Goal: Find contact information: Find contact information

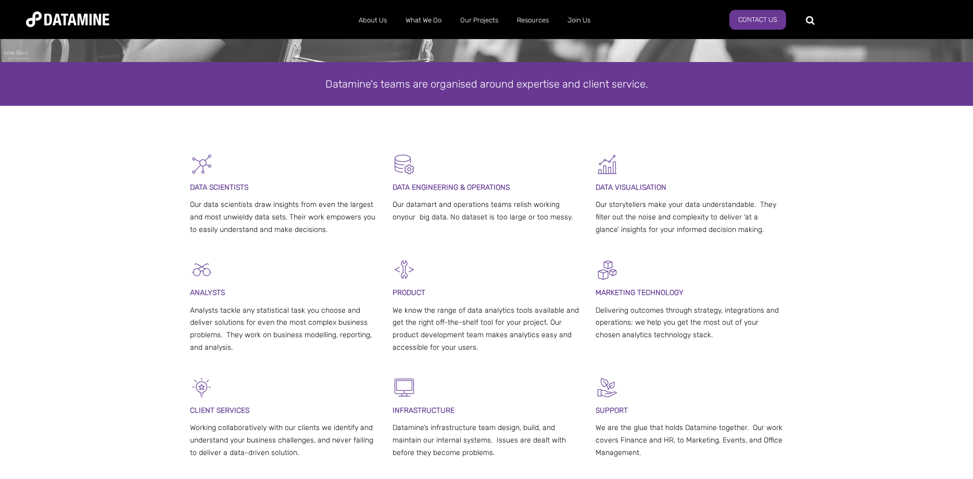
drag, startPoint x: 0, startPoint y: 0, endPoint x: 226, endPoint y: 403, distance: 462.2
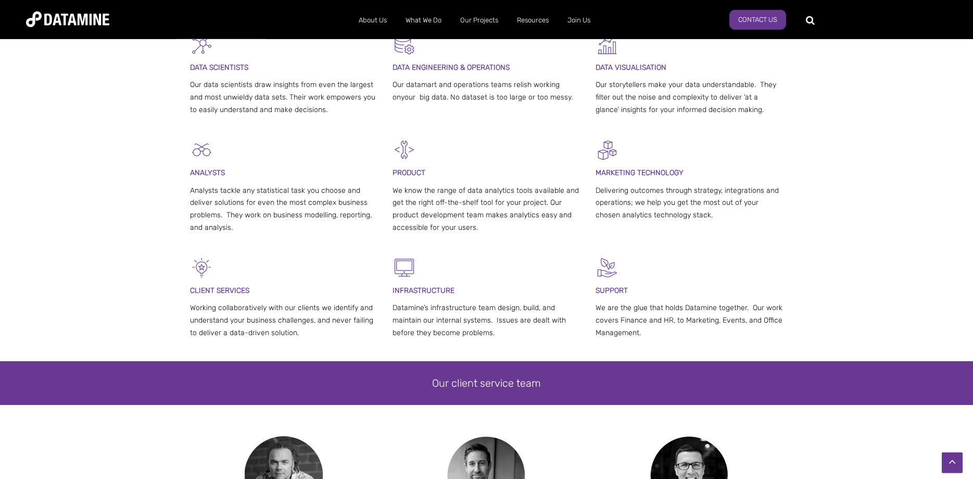
drag, startPoint x: 173, startPoint y: 364, endPoint x: 178, endPoint y: 407, distance: 44.0
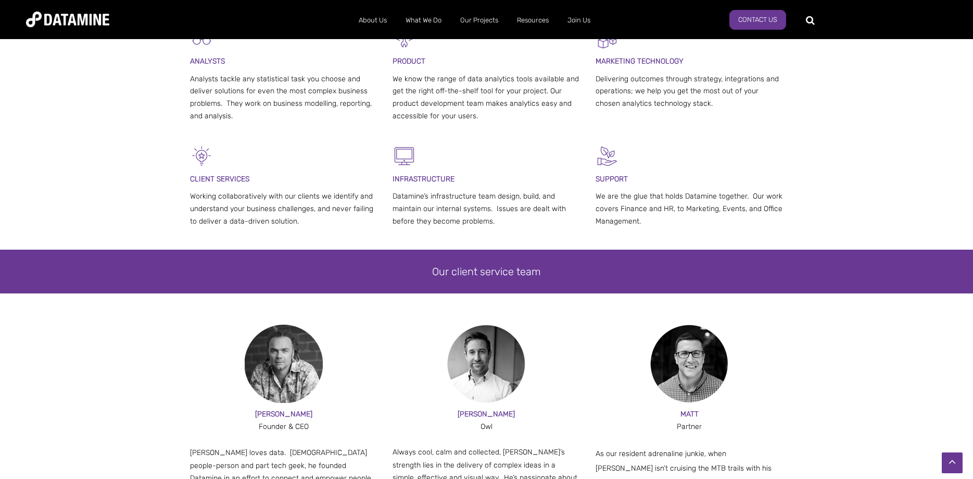
drag, startPoint x: 178, startPoint y: 407, endPoint x: 180, endPoint y: 435, distance: 28.2
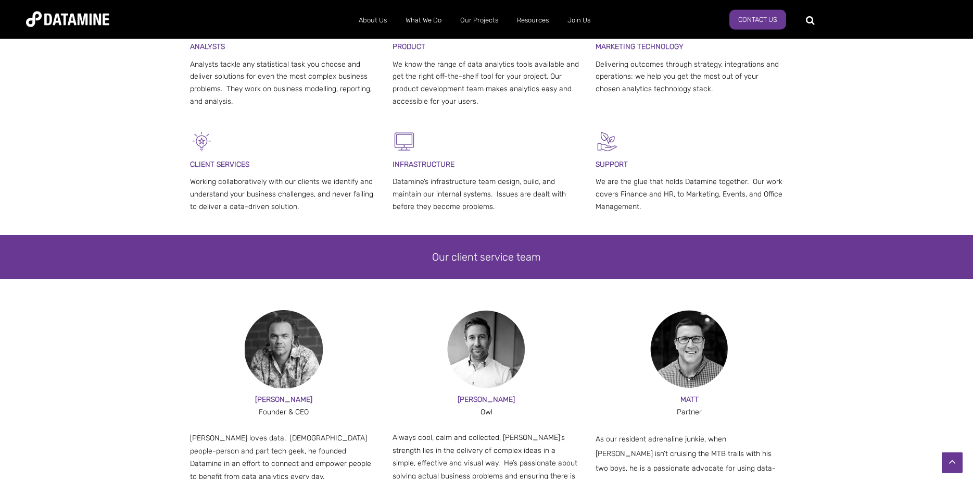
click at [139, 399] on div "PAUL Founder & CEO Paul loves data. Part people-person and part tech geek, he f…" at bounding box center [486, 442] width 973 height 264
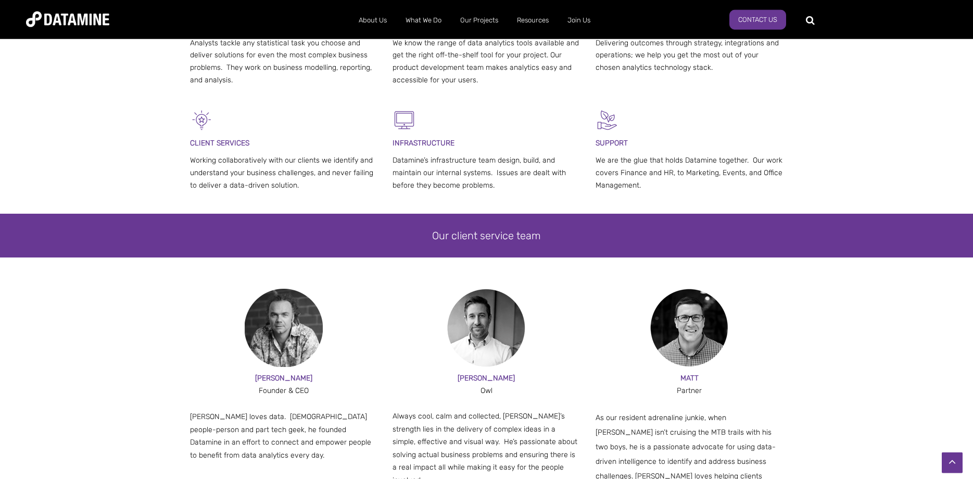
scroll to position [473, 0]
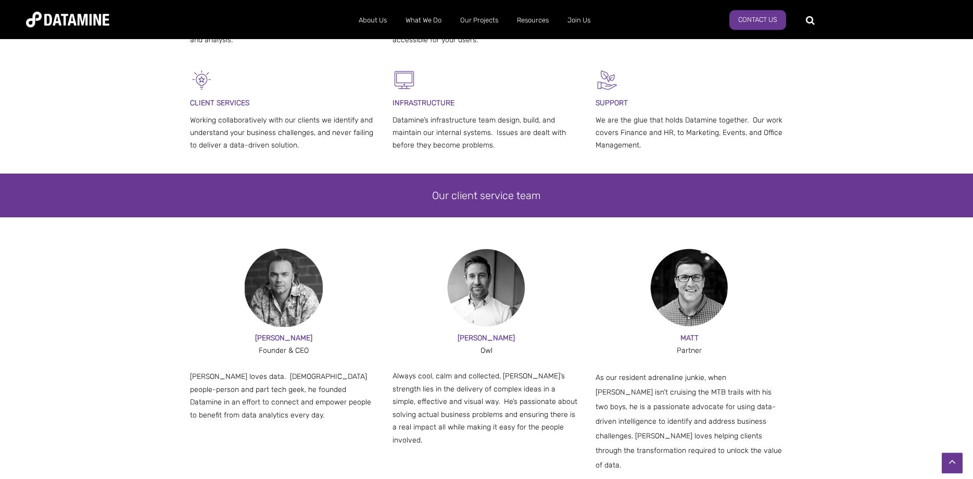
drag, startPoint x: 139, startPoint y: 399, endPoint x: 142, endPoint y: 430, distance: 31.4
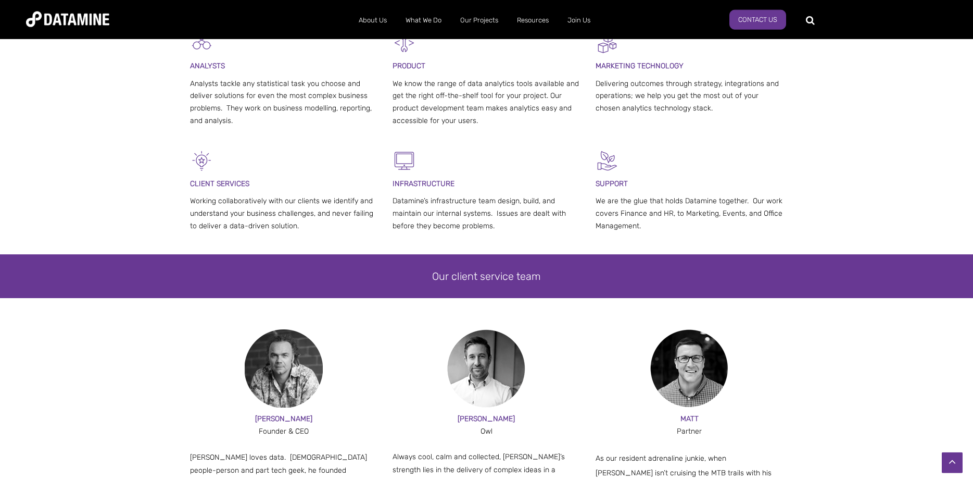
scroll to position [0, 0]
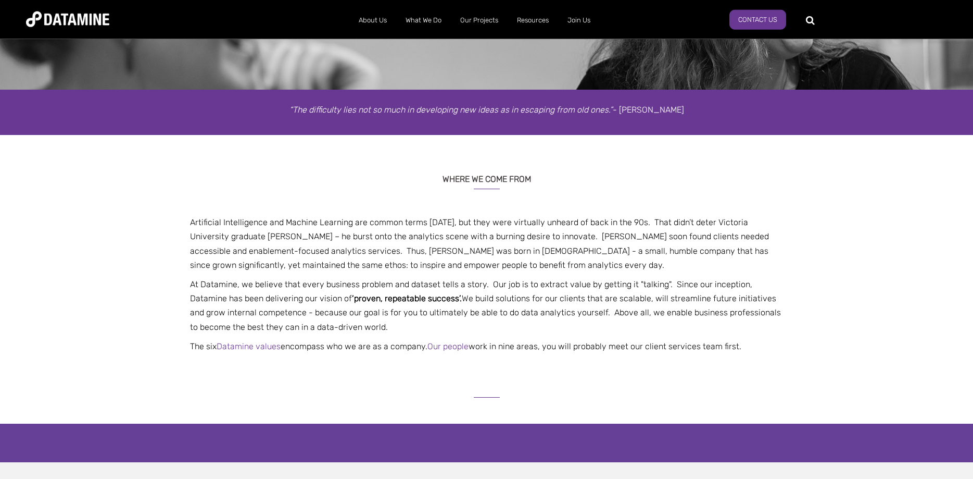
scroll to position [133, 0]
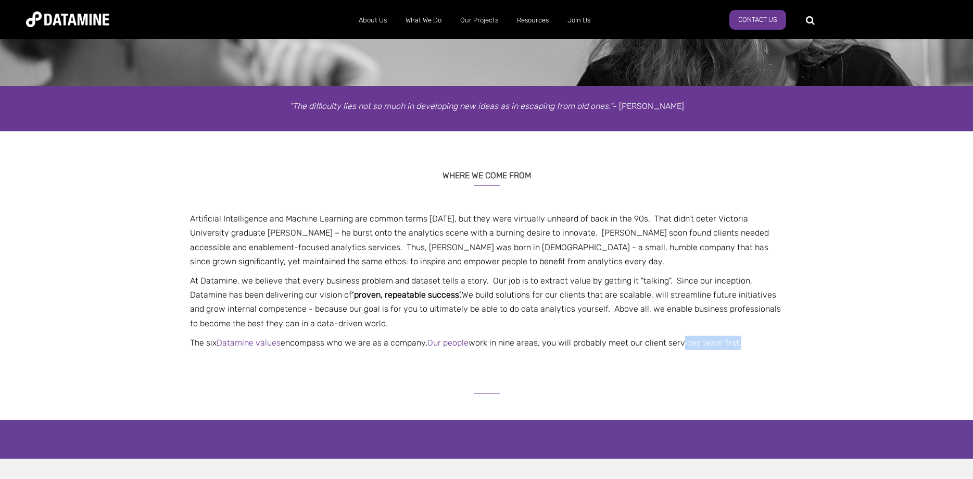
drag, startPoint x: 686, startPoint y: 341, endPoint x: 684, endPoint y: 357, distance: 16.4
click at [684, 357] on div "WHERE WE COME FROM Artificial Intelligence and Machine Learning are common term…" at bounding box center [486, 253] width 973 height 244
click at [586, 368] on div "WHERE WE COME FROM Artificial Intelligence and Machine Learning are common term…" at bounding box center [486, 253] width 973 height 244
click at [469, 343] on link "Our people" at bounding box center [448, 343] width 41 height 10
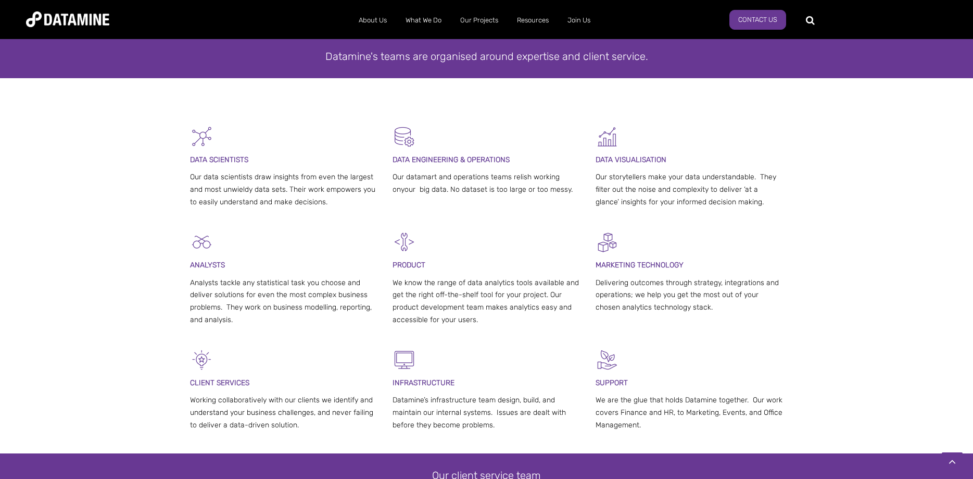
scroll to position [266, 0]
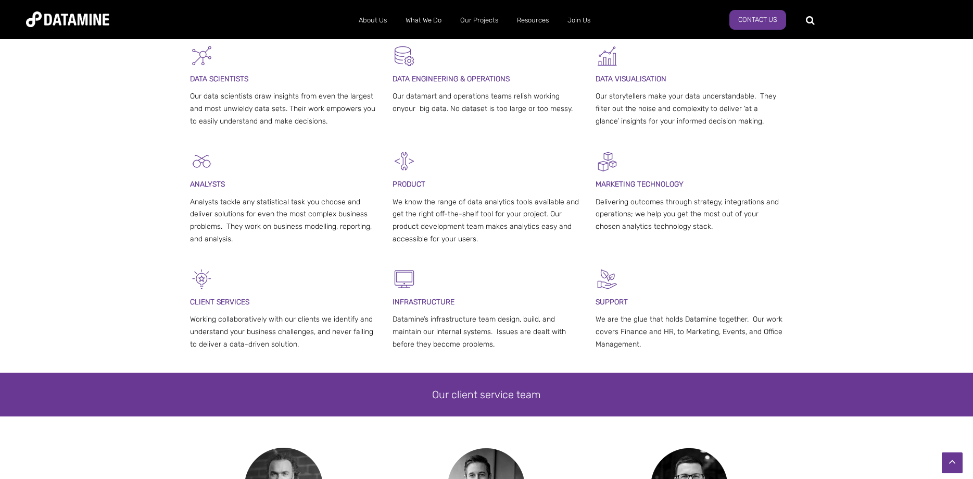
click at [240, 302] on span "ENT SERVICES" at bounding box center [225, 301] width 48 height 9
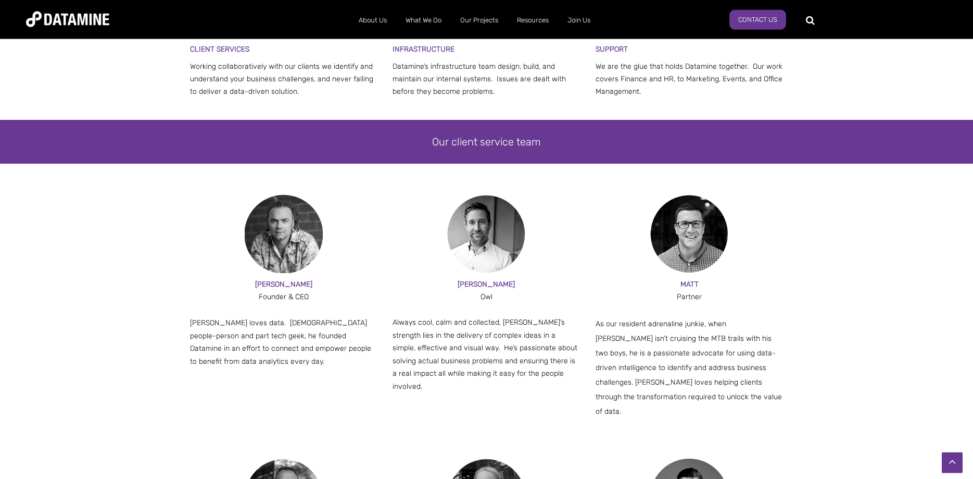
drag, startPoint x: 845, startPoint y: 340, endPoint x: 839, endPoint y: 356, distance: 17.3
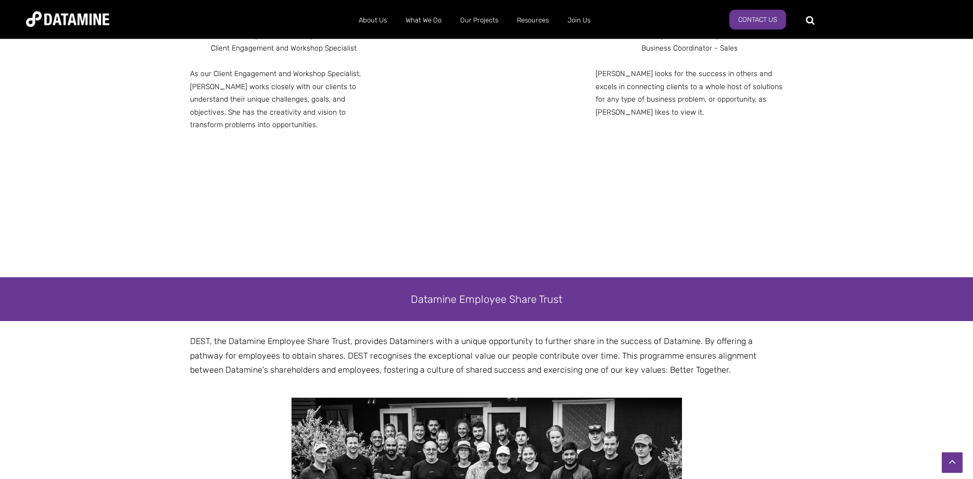
drag, startPoint x: 839, startPoint y: 356, endPoint x: 847, endPoint y: 437, distance: 81.1
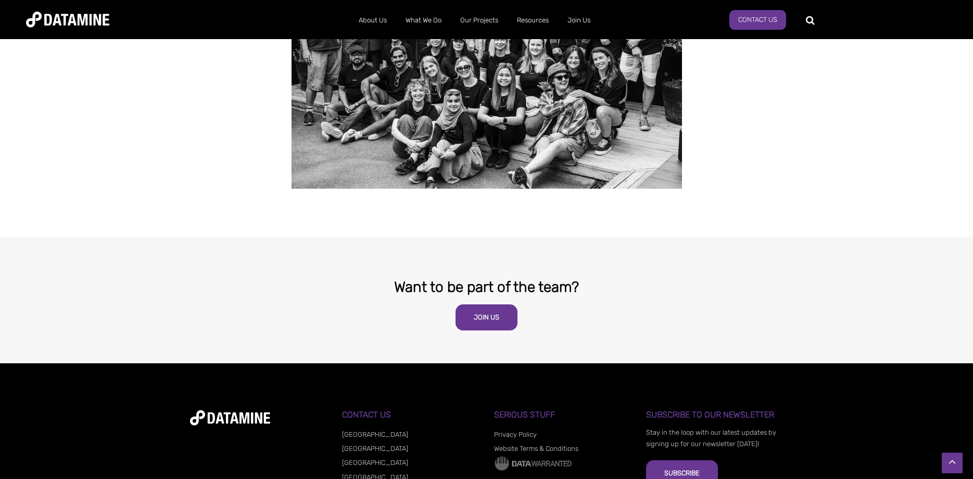
scroll to position [2004, 0]
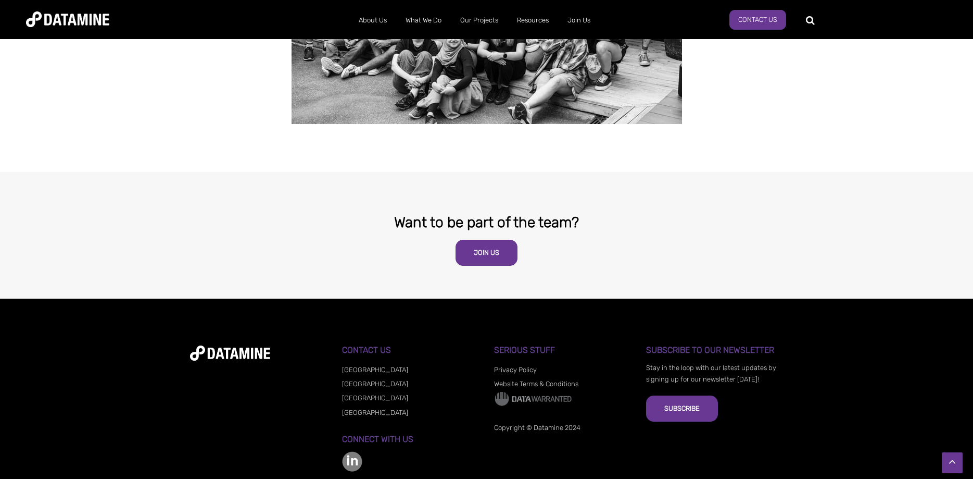
drag, startPoint x: 825, startPoint y: 299, endPoint x: 829, endPoint y: 439, distance: 139.6
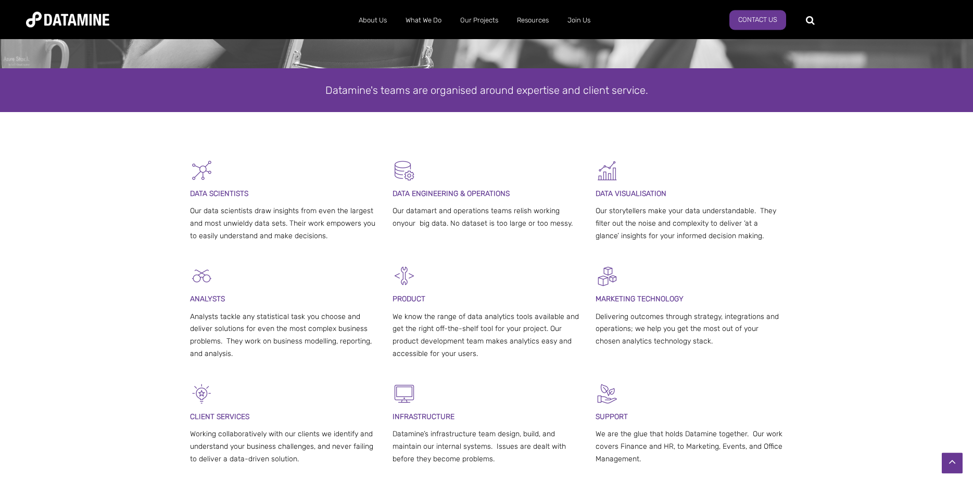
scroll to position [0, 0]
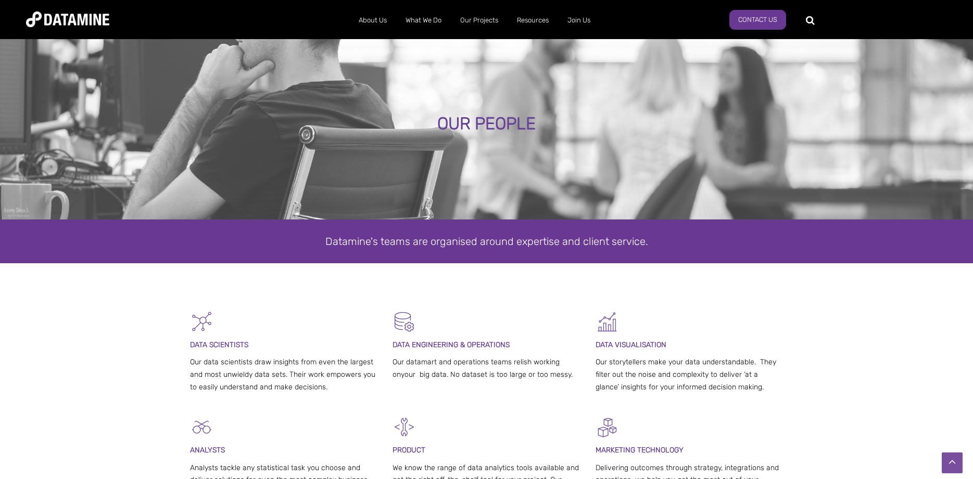
drag, startPoint x: 829, startPoint y: 439, endPoint x: 803, endPoint y: 253, distance: 187.2
click at [833, 301] on div at bounding box center [486, 286] width 973 height 47
